Goal: Navigation & Orientation: Find specific page/section

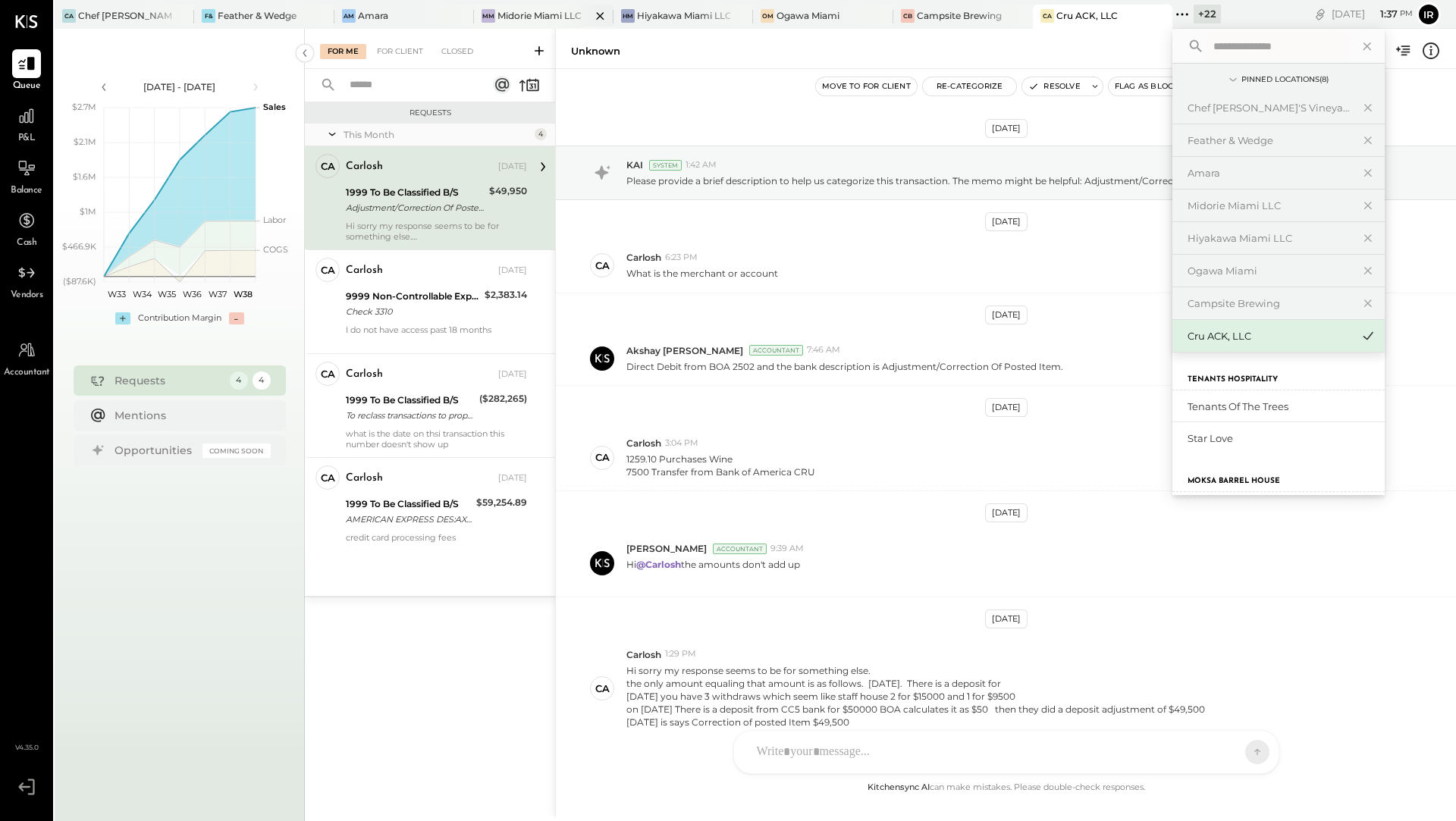
scroll to position [71, 0]
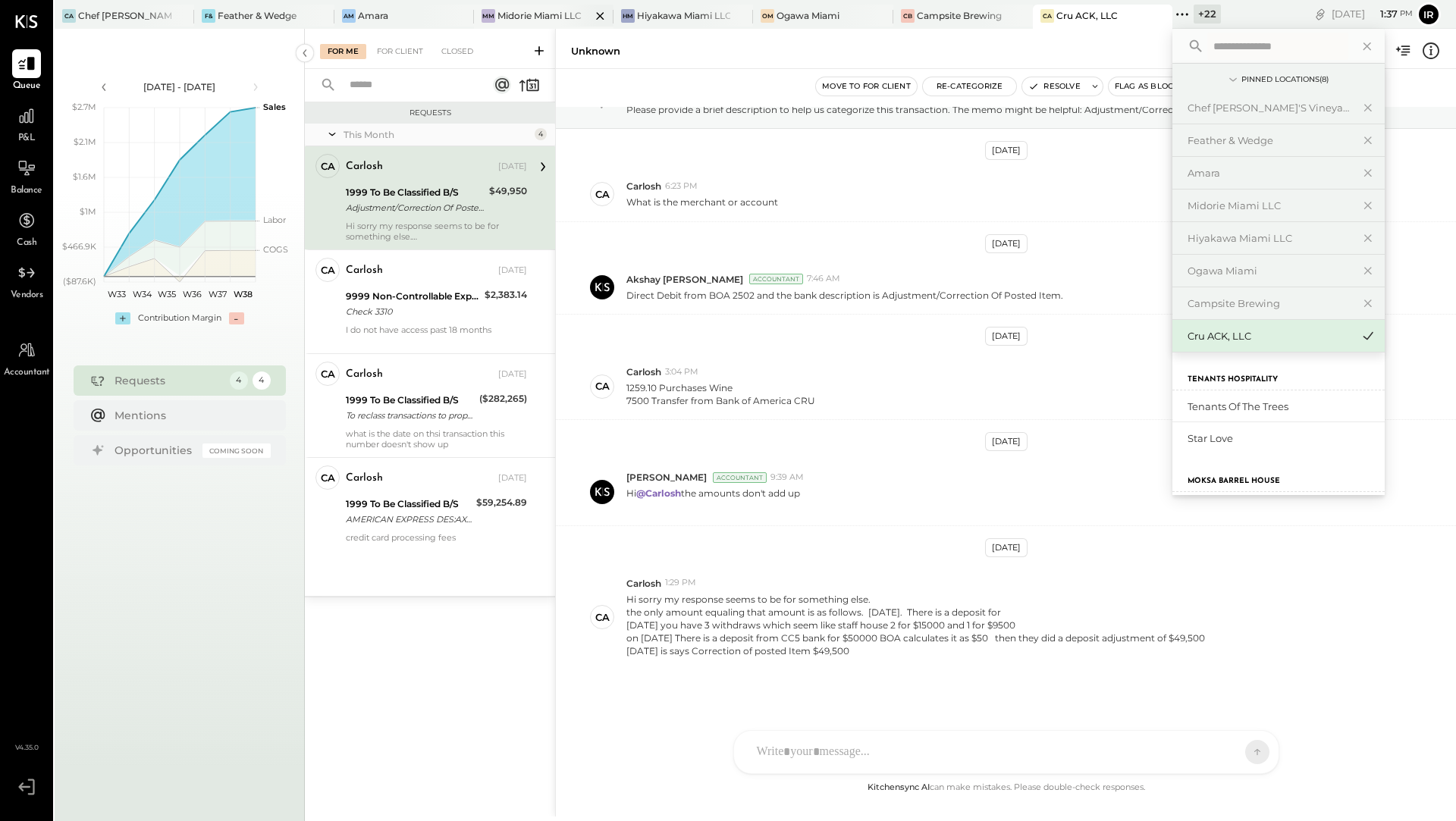
click at [526, 18] on div "Midorie Miami LLC" at bounding box center [540, 15] width 84 height 13
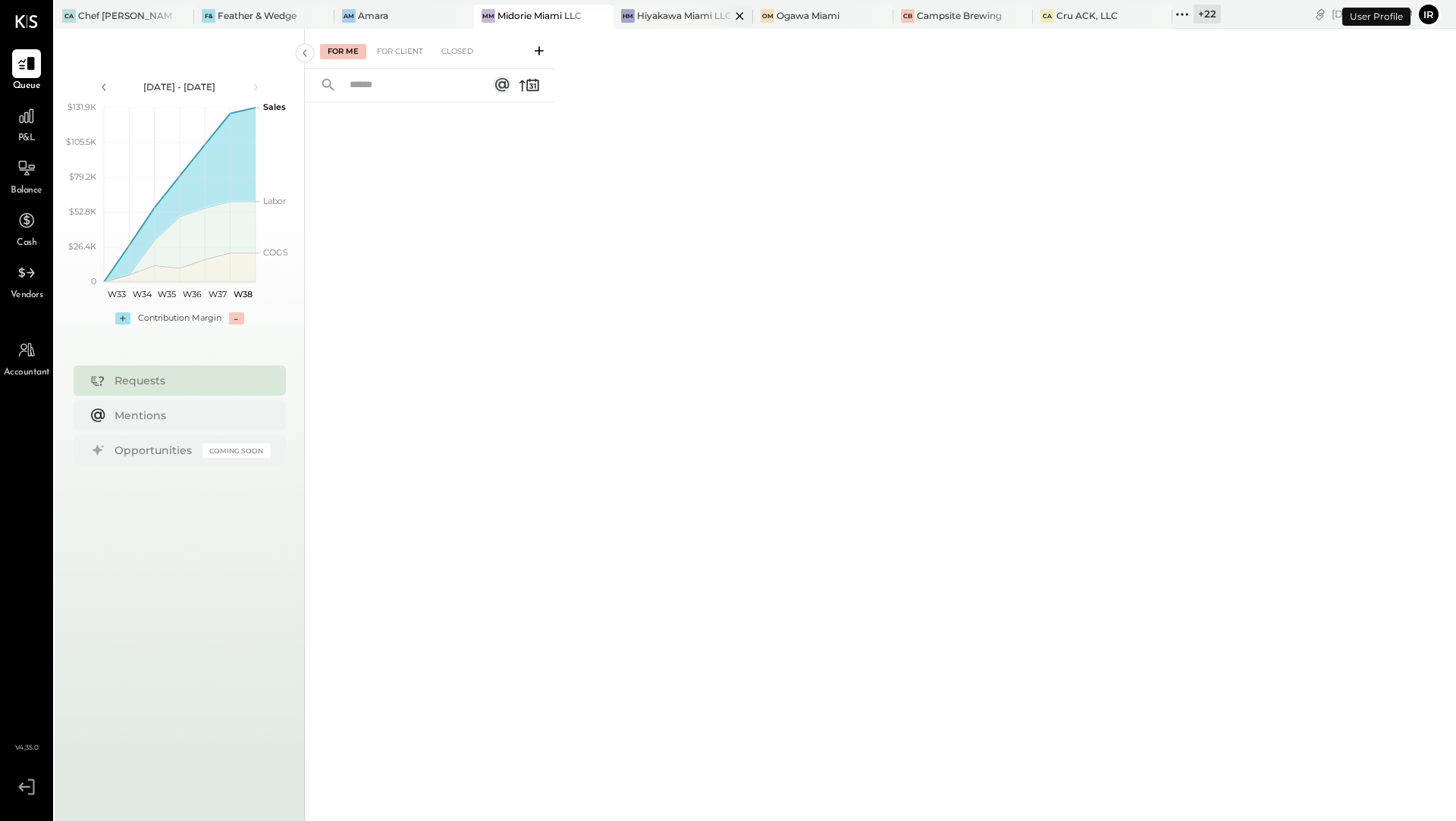
click at [658, 21] on div "Hiyakawa Miami LLC" at bounding box center [684, 15] width 94 height 13
click at [797, 19] on div "Ogawa Miami" at bounding box center [808, 15] width 63 height 13
click at [942, 19] on div "Campsite Brewing" at bounding box center [959, 15] width 85 height 13
click at [1066, 20] on div "Cru ACK, LLC" at bounding box center [1087, 15] width 61 height 13
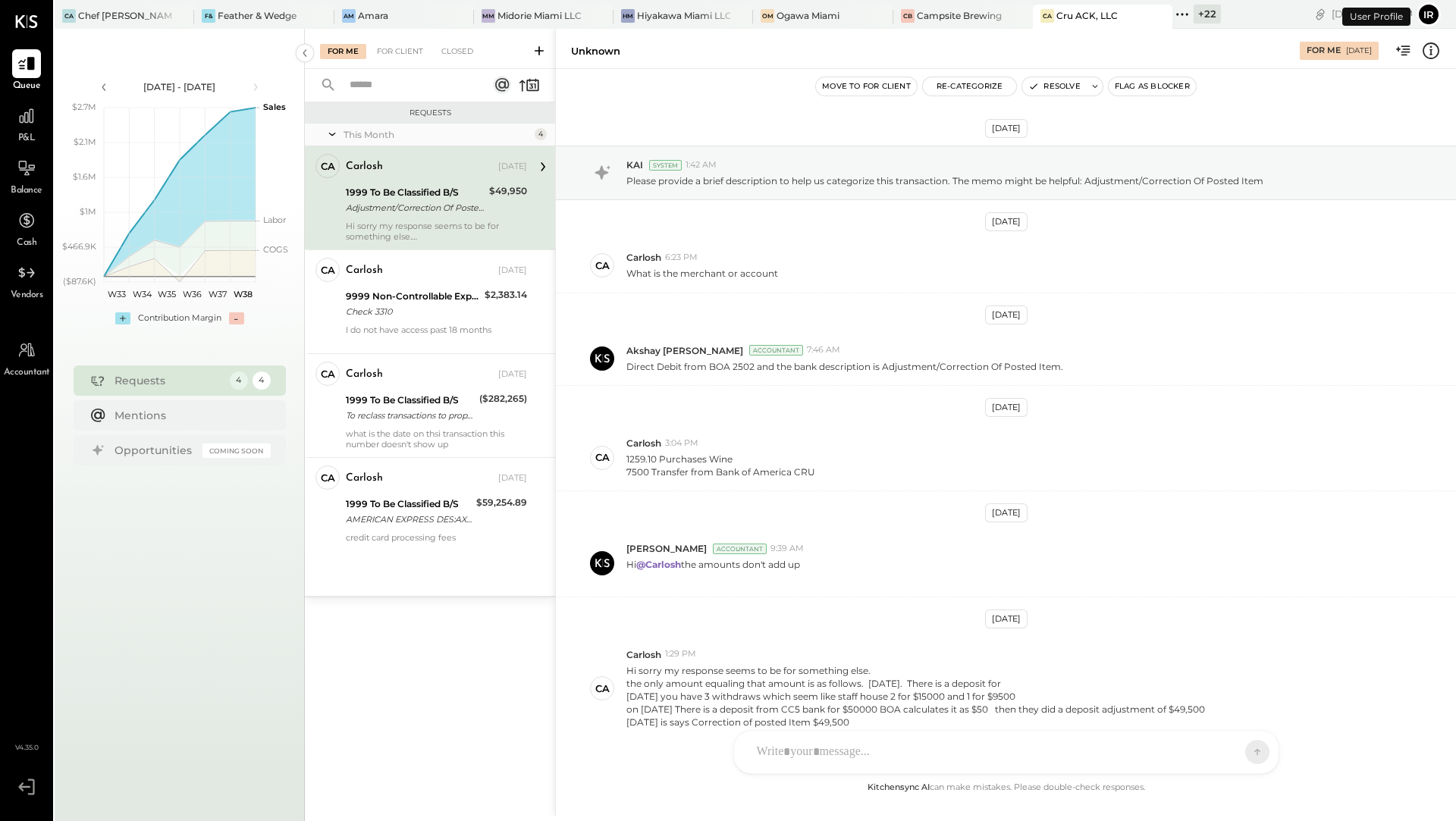
scroll to position [71, 0]
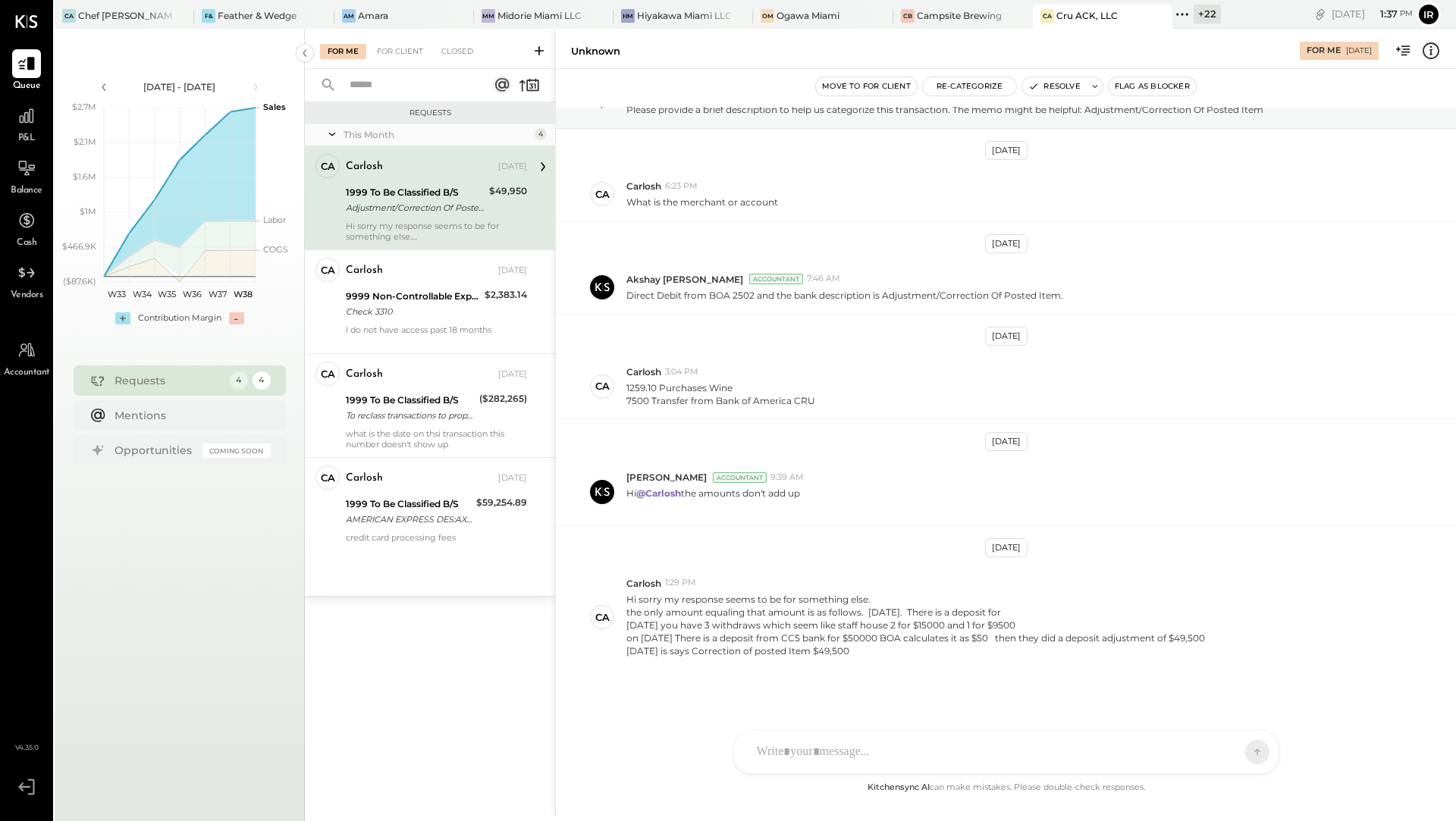
click at [1177, 17] on icon at bounding box center [1182, 15] width 20 height 20
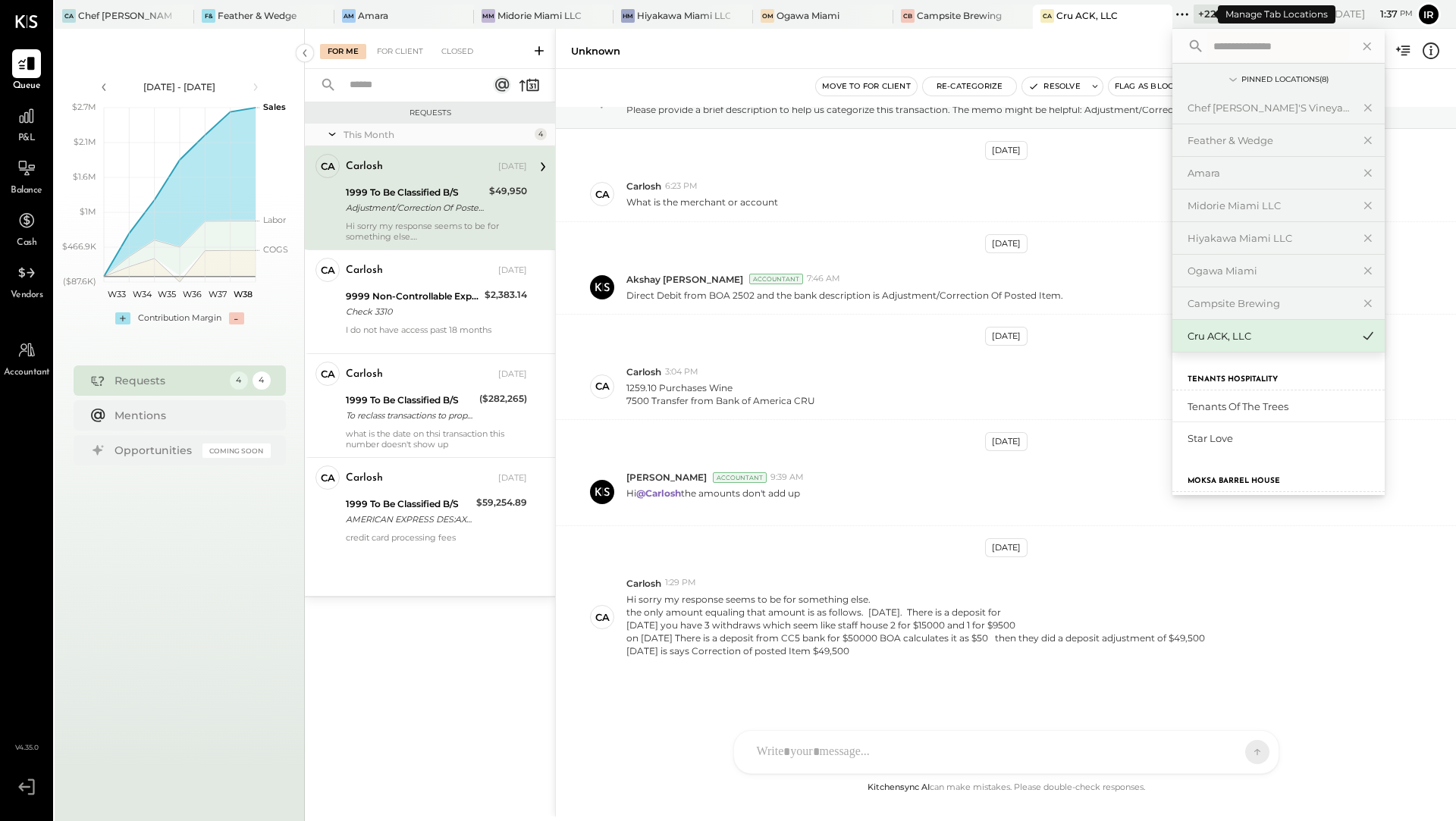
click at [1200, 18] on div "+ 22" at bounding box center [1208, 14] width 28 height 19
